Goal: Task Accomplishment & Management: Use online tool/utility

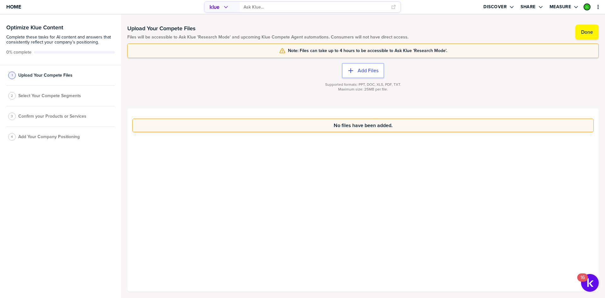
click at [55, 96] on span "Select Your Compete Segments" at bounding box center [49, 95] width 63 height 5
drag, startPoint x: 573, startPoint y: 27, endPoint x: 578, endPoint y: 30, distance: 5.8
click at [578, 30] on div "Upload Your Compete Files Files will be accessible to Ask Klue 'Research Mode' …" at bounding box center [362, 32] width 471 height 10
click at [586, 33] on label "Done" at bounding box center [587, 32] width 12 height 6
click at [49, 97] on span "Select Your Compete Segments" at bounding box center [49, 97] width 63 height 5
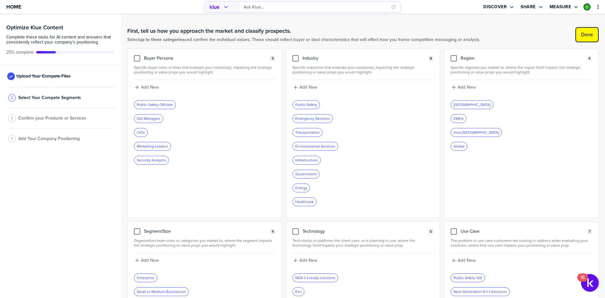
click at [581, 32] on label "Done" at bounding box center [587, 35] width 12 height 6
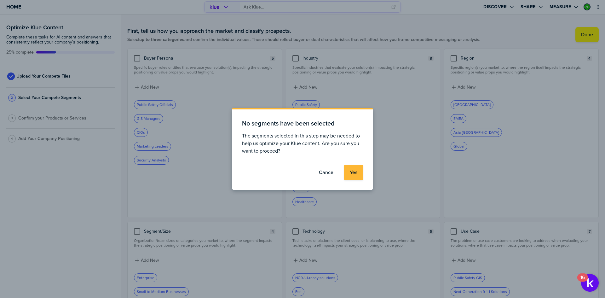
click at [332, 171] on label "Cancel" at bounding box center [327, 172] width 16 height 6
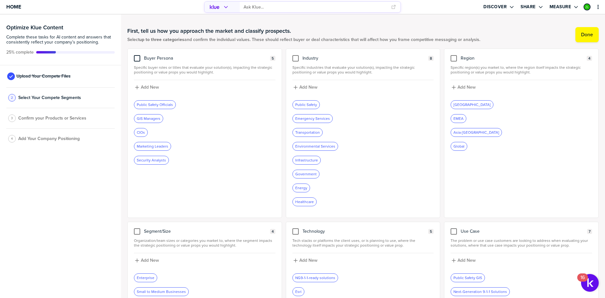
click at [137, 58] on div at bounding box center [137, 58] width 6 height 6
click at [137, 55] on input "checkbox" at bounding box center [137, 55] width 0 height 0
click at [292, 59] on div at bounding box center [295, 58] width 6 height 6
click at [295, 55] on input "checkbox" at bounding box center [295, 55] width 0 height 0
click at [450, 56] on div at bounding box center [453, 58] width 6 height 6
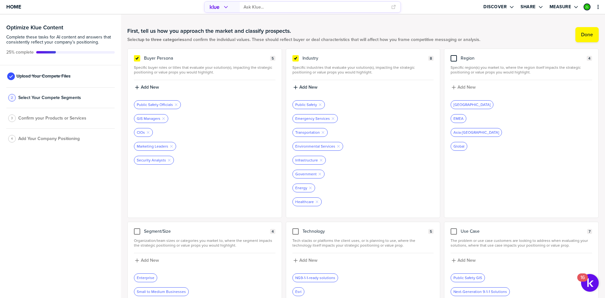
click at [454, 55] on input "checkbox" at bounding box center [454, 55] width 0 height 0
click at [583, 37] on label "Done" at bounding box center [587, 35] width 12 height 6
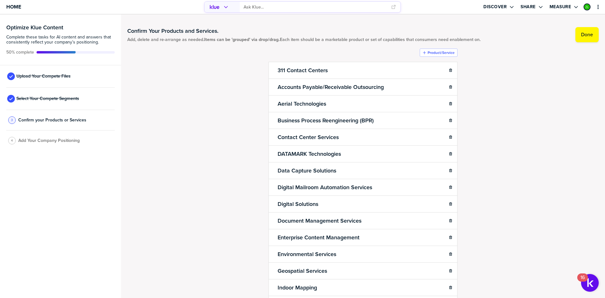
click at [37, 141] on span "Add Your Company Positioning" at bounding box center [48, 140] width 61 height 5
click at [578, 41] on button "Done" at bounding box center [586, 34] width 23 height 15
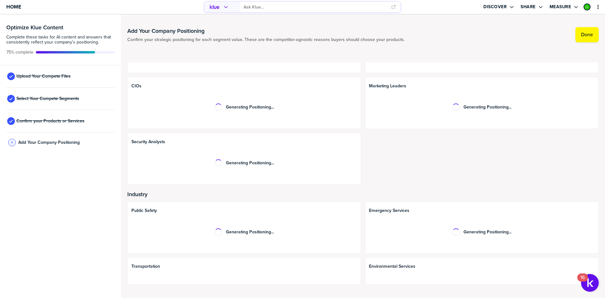
scroll to position [63, 0]
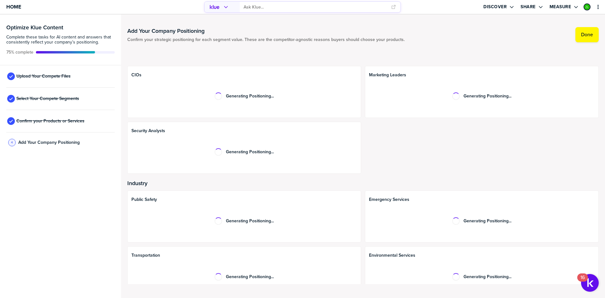
click at [361, 229] on div "Public Safety Generating Positioning... Emergency Services Generating Positioni…" at bounding box center [362, 299] width 471 height 219
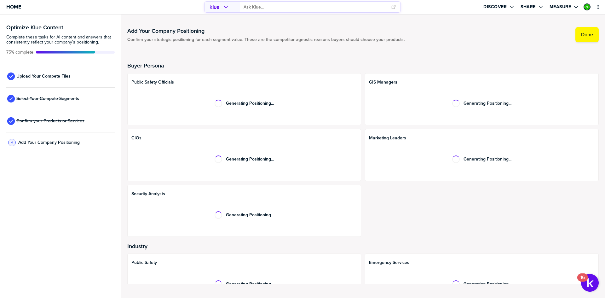
click at [362, 133] on div "Public Safety Officials Generating Positioning... GIS Managers Generating Posit…" at bounding box center [362, 154] width 471 height 163
click at [361, 143] on div "Public Safety Officials Generating Positioning... GIS Managers Generating Posit…" at bounding box center [362, 154] width 471 height 163
click at [19, 8] on span "Home" at bounding box center [13, 6] width 15 height 5
